Goal: Task Accomplishment & Management: Manage account settings

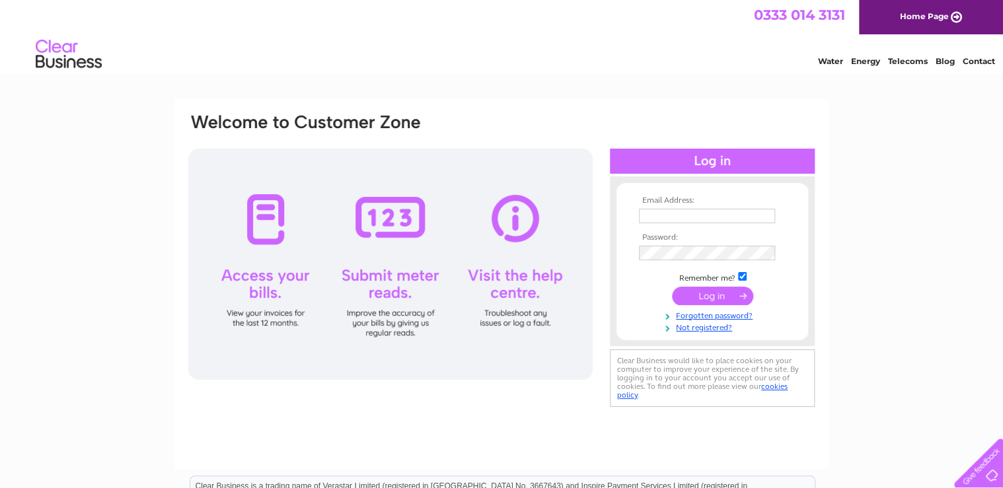
type input "[PERSON_NAME][EMAIL_ADDRESS][DOMAIN_NAME]"
click at [705, 296] on input "submit" at bounding box center [712, 296] width 81 height 18
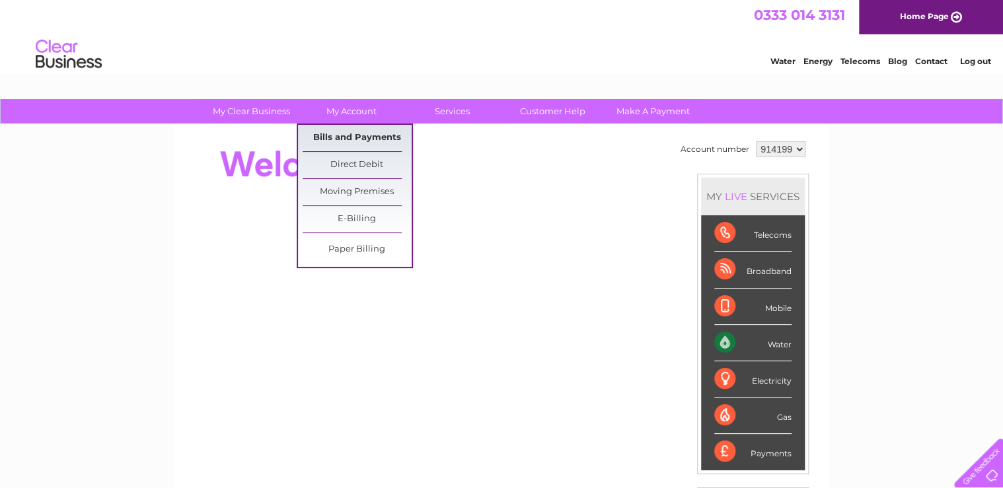
click at [373, 137] on link "Bills and Payments" at bounding box center [357, 138] width 109 height 26
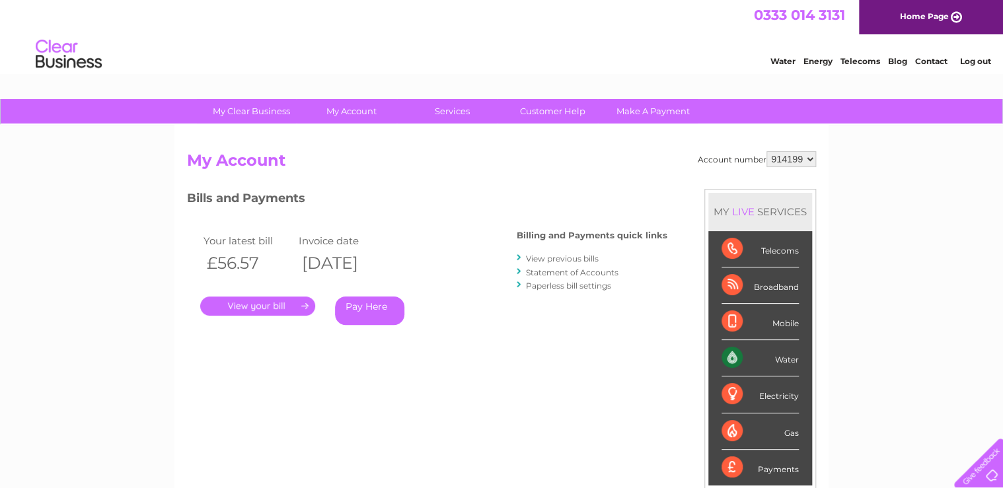
click at [256, 303] on link "." at bounding box center [257, 306] width 115 height 19
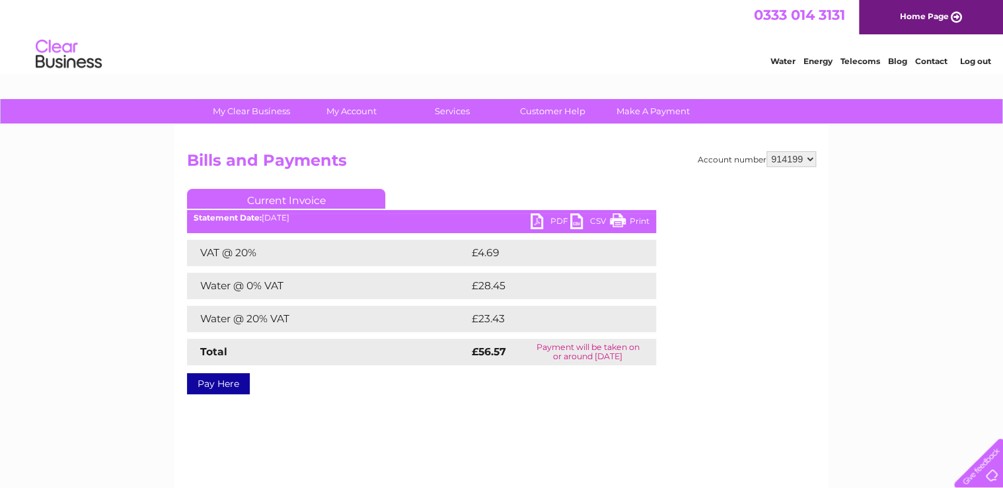
click at [547, 222] on link "PDF" at bounding box center [551, 222] width 40 height 19
